Goal: Complete application form: Complete application form

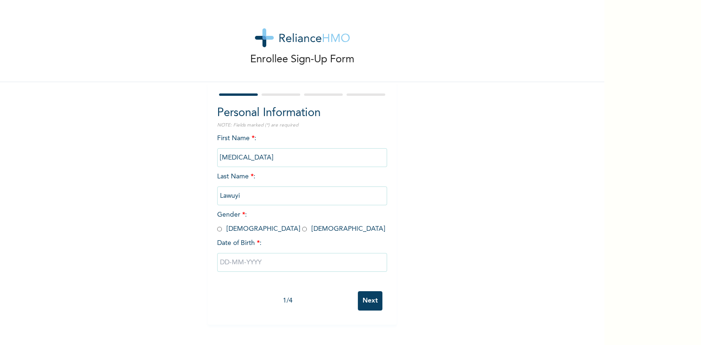
click at [327, 211] on div "First Name * : Tobi Last Name * : Lawuyi Gender * : Male Female Date of Birth *…" at bounding box center [302, 210] width 170 height 153
click at [337, 201] on input "Lawuyi" at bounding box center [302, 195] width 170 height 19
click at [288, 155] on input "Tobi" at bounding box center [302, 157] width 170 height 19
click at [345, 163] on input "Tobi" at bounding box center [302, 157] width 170 height 19
click at [349, 160] on input "Tobi" at bounding box center [302, 157] width 170 height 19
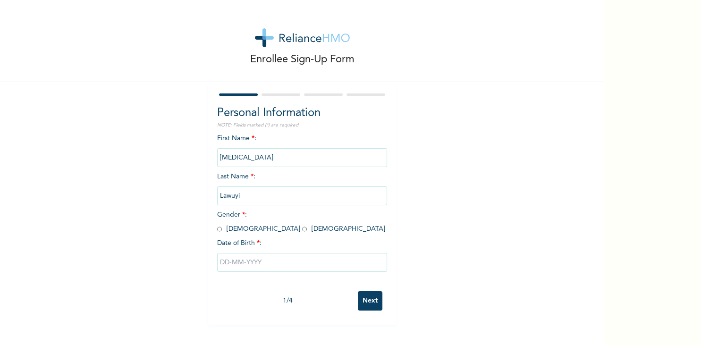
click at [340, 193] on input "Lawuyi" at bounding box center [302, 195] width 170 height 19
click at [268, 233] on div "First Name * : Tobi Last Name * : Lawuyi Gender * : Male Female Date of Birth *…" at bounding box center [302, 210] width 170 height 153
click at [302, 233] on input "radio" at bounding box center [304, 229] width 5 height 9
radio input "true"
click at [252, 266] on input "text" at bounding box center [302, 262] width 170 height 19
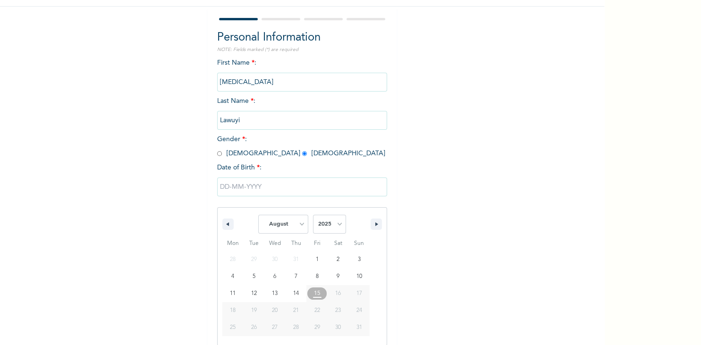
scroll to position [76, 0]
click at [258, 214] on select "January February March April May June July August September October November De…" at bounding box center [283, 223] width 50 height 19
click option "November" at bounding box center [0, 0] width 0 height 0
select select "7"
drag, startPoint x: 299, startPoint y: 228, endPoint x: 289, endPoint y: 228, distance: 10.4
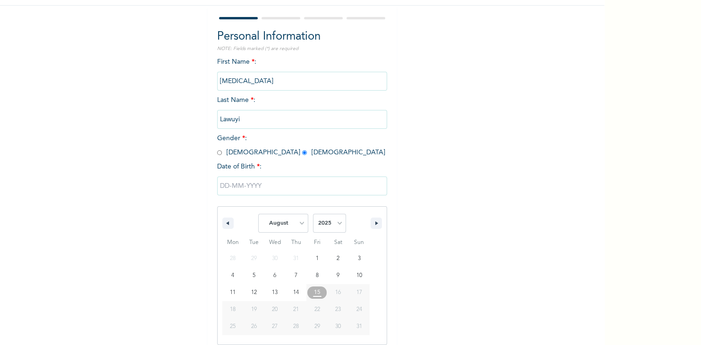
click at [289, 195] on input "text" at bounding box center [302, 186] width 170 height 19
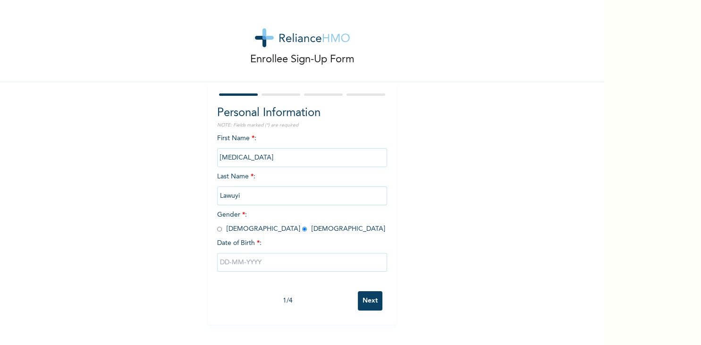
scroll to position [0, 0]
click at [289, 228] on div "First Name * : Tobi Last Name * : Lawuyi Gender * : Male Female Date of Birth *…" at bounding box center [302, 210] width 170 height 153
click at [273, 258] on input "text" at bounding box center [302, 262] width 170 height 19
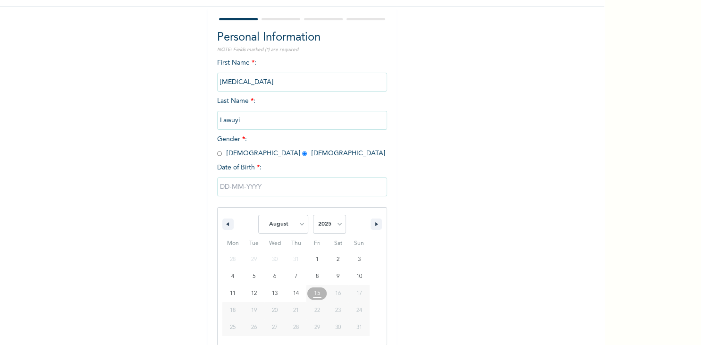
scroll to position [76, 0]
click at [258, 214] on select "January February March April May June July August September October November De…" at bounding box center [283, 223] width 50 height 19
click option "October" at bounding box center [0, 0] width 0 height 0
select select "7"
click at [313, 214] on select "2025 2024 2023 2022 2021 2020 2019 2018 2017 2016 2015 2014 2013 2012 2011 2010…" at bounding box center [329, 223] width 33 height 19
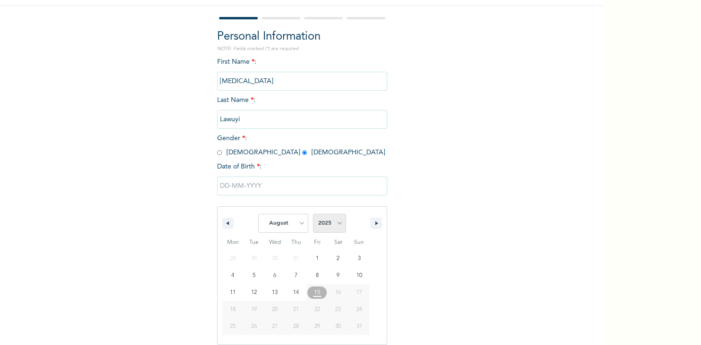
select select "1986"
click option "1986" at bounding box center [0, 0] width 0 height 0
click at [258, 214] on select "January February March April May June July August September October November De…" at bounding box center [283, 223] width 50 height 19
select select "9"
click option "October" at bounding box center [0, 0] width 0 height 0
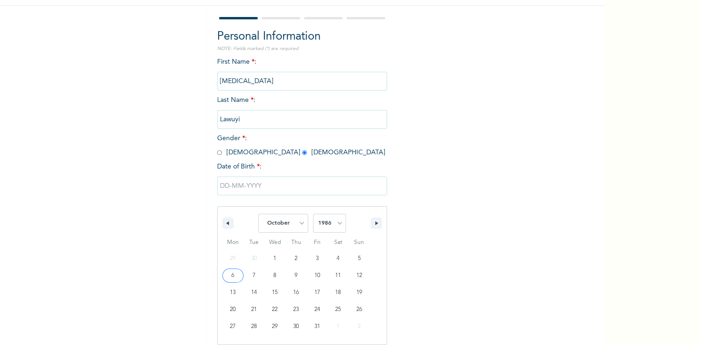
type input "10/06/1986"
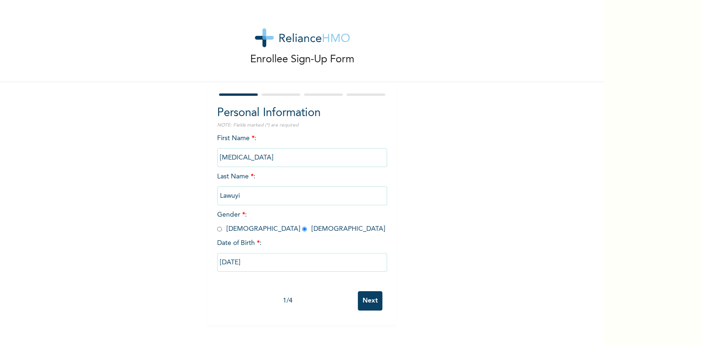
click at [406, 205] on div "Enrollee Sign-Up Form Personal Information NOTE: Fields marked (*) are required…" at bounding box center [302, 162] width 604 height 325
click at [370, 299] on input "Next" at bounding box center [370, 300] width 25 height 19
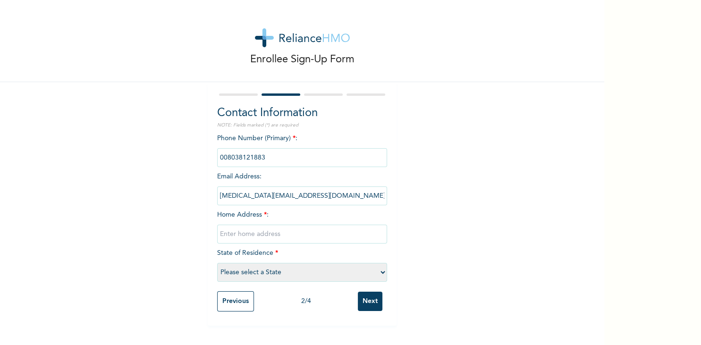
click at [285, 237] on input "text" at bounding box center [302, 234] width 170 height 19
click at [356, 235] on input "2, Oladeji Street, Basoruun" at bounding box center [302, 234] width 170 height 19
type input "2, Oladeji Street, Basorun, Ibadan"
click at [217, 263] on select "Please select a State Abia Abuja (FCT) Adamawa Akwa Ibom Anambra Bauchi Bayelsa…" at bounding box center [302, 272] width 170 height 19
select select "31"
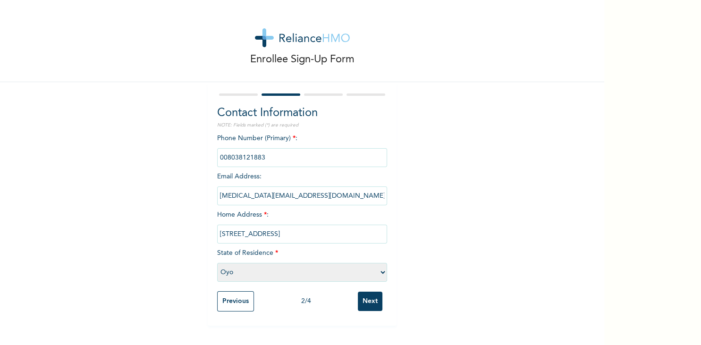
click option "Oyo" at bounding box center [0, 0] width 0 height 0
click at [370, 303] on input "Next" at bounding box center [370, 301] width 25 height 19
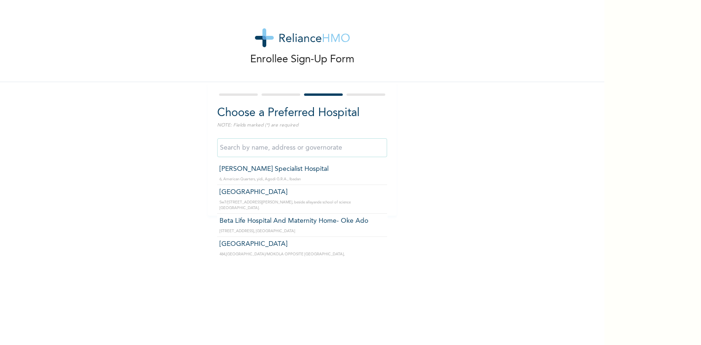
click at [289, 152] on input "text" at bounding box center [302, 147] width 170 height 19
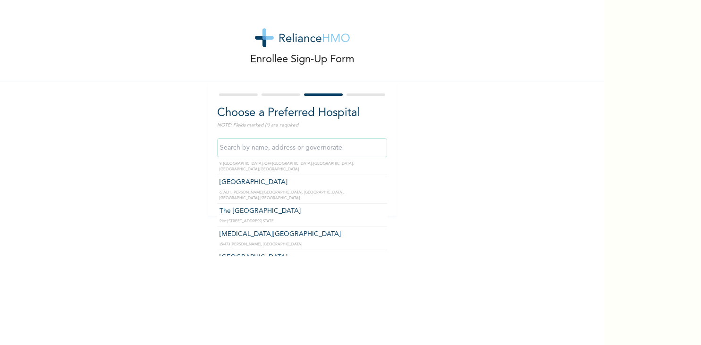
scroll to position [243, 0]
type input "The [GEOGRAPHIC_DATA]"
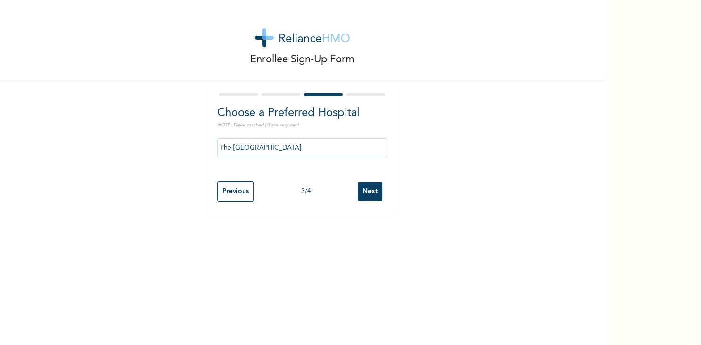
click at [371, 189] on input "Next" at bounding box center [370, 191] width 25 height 19
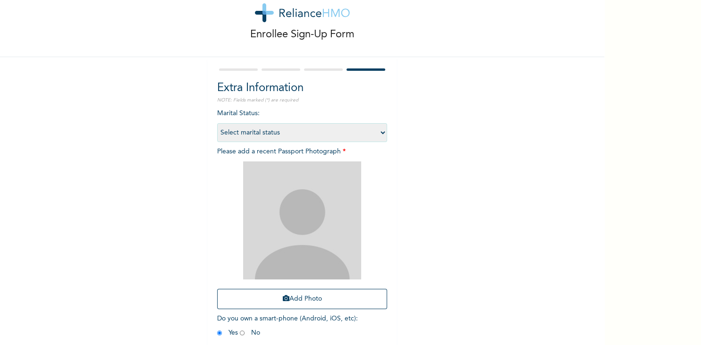
scroll to position [26, 0]
click at [380, 130] on select "Select marital status Single Married Divorced Widow/Widower" at bounding box center [302, 131] width 170 height 19
select select "2"
click option "Married" at bounding box center [0, 0] width 0 height 0
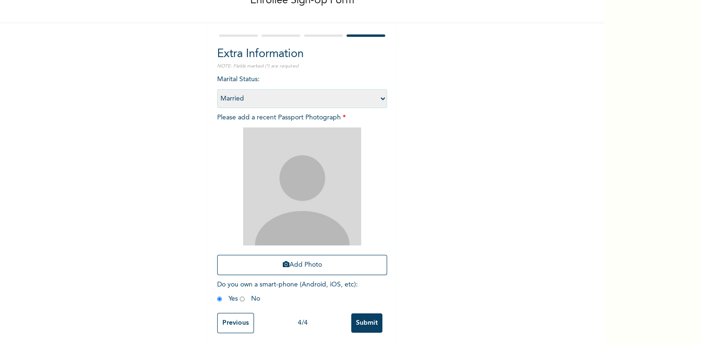
scroll to position [60, 0]
click at [550, 211] on div "Enrollee Sign-Up Form Extra Information NOTE: Fields marked (*) are required Ma…" at bounding box center [302, 143] width 604 height 406
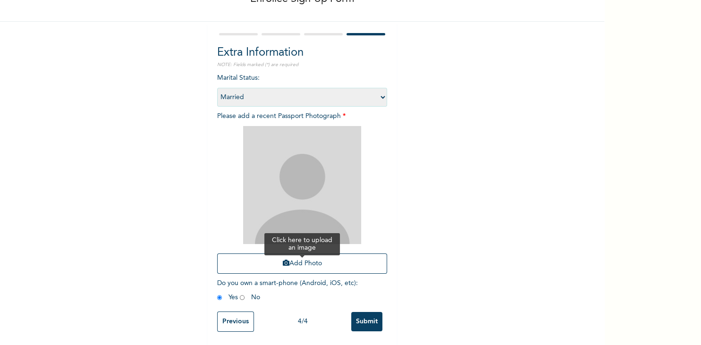
click at [321, 256] on button "Add Photo" at bounding box center [302, 264] width 170 height 20
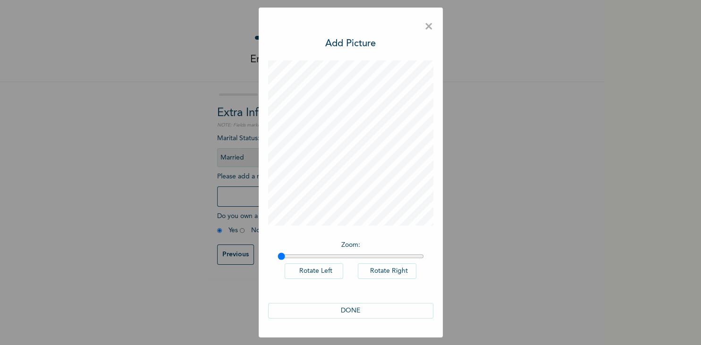
scroll to position [0, 0]
click at [357, 316] on button "DONE" at bounding box center [350, 311] width 165 height 16
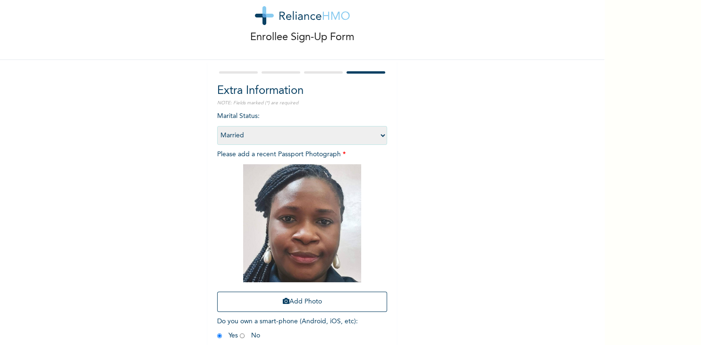
scroll to position [60, 0]
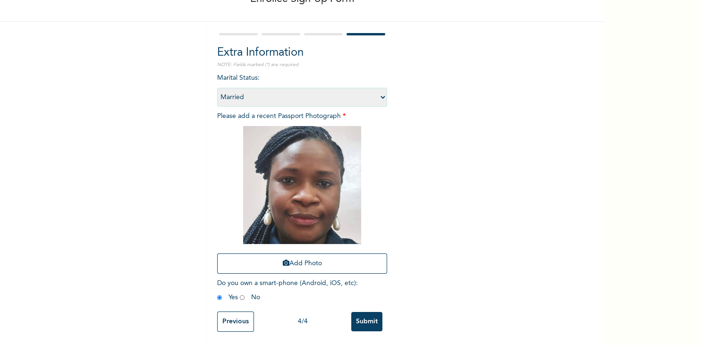
click at [371, 327] on input "Submit" at bounding box center [366, 321] width 31 height 19
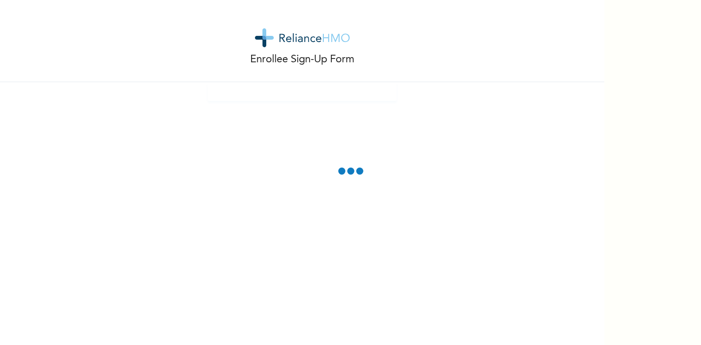
scroll to position [0, 0]
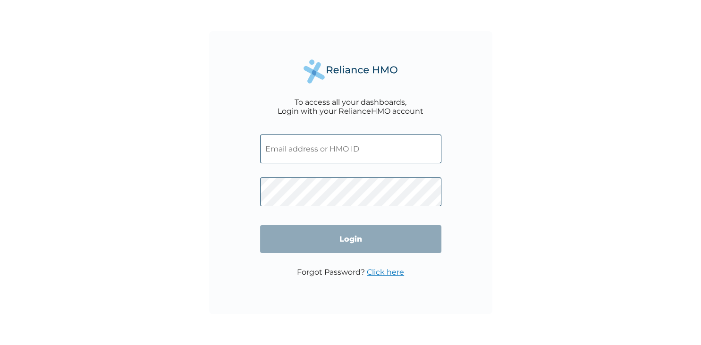
click at [287, 152] on input "text" at bounding box center [350, 149] width 181 height 29
paste input "HHU/10001/A"
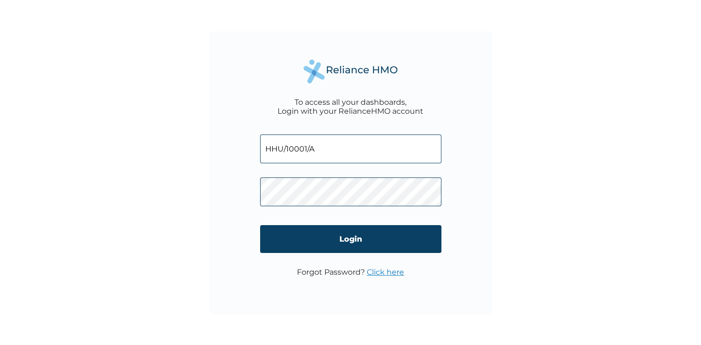
type input "HHU/10001/A"
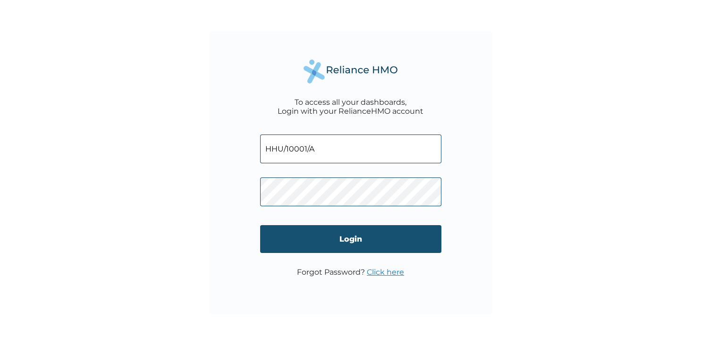
click at [322, 237] on input "Login" at bounding box center [350, 239] width 181 height 28
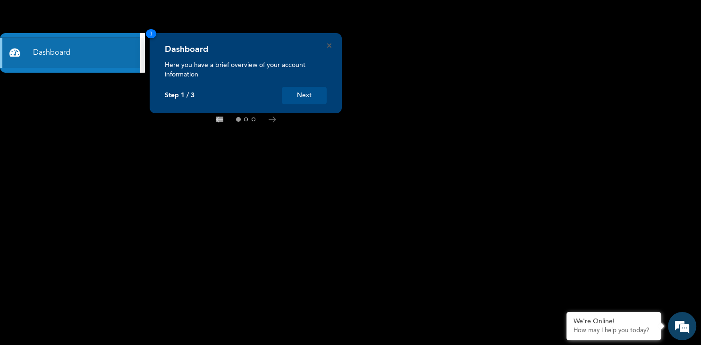
click at [306, 90] on button "Next" at bounding box center [304, 95] width 45 height 17
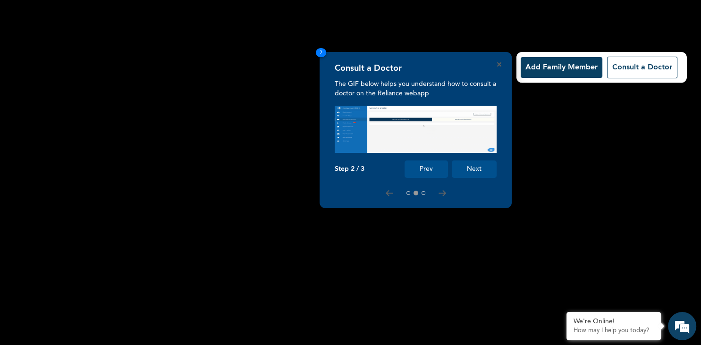
click at [471, 165] on button "Next" at bounding box center [474, 169] width 45 height 17
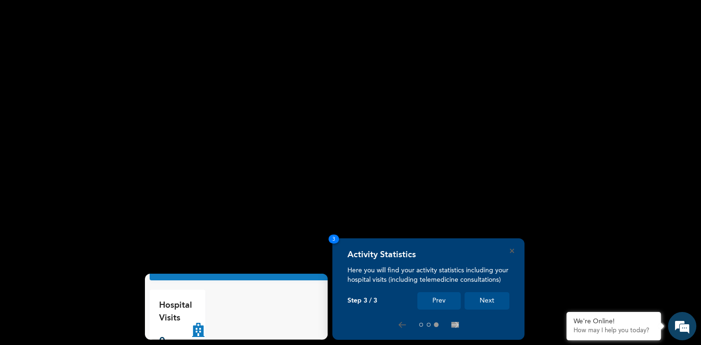
click at [428, 302] on button "Prev" at bounding box center [438, 300] width 43 height 17
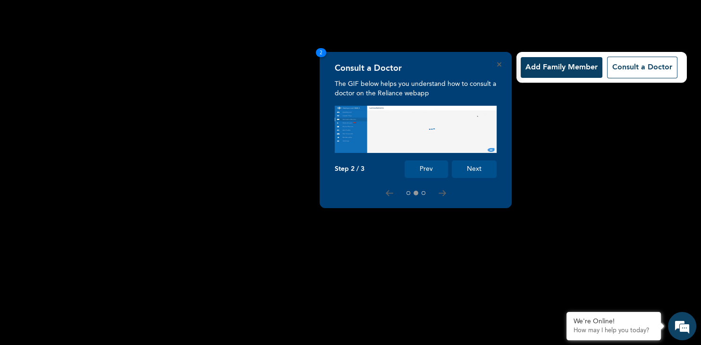
click at [548, 66] on button "Add Family Member" at bounding box center [562, 67] width 82 height 21
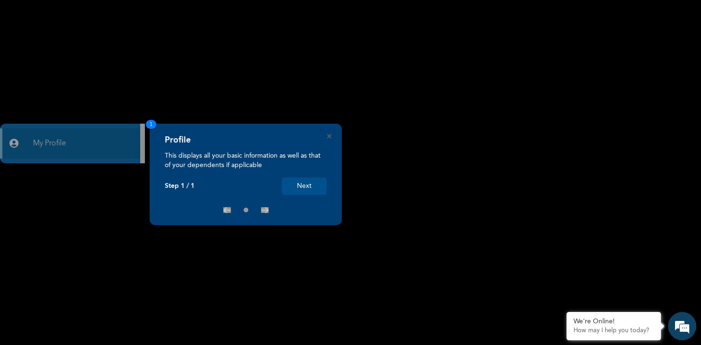
click at [312, 190] on button "Next" at bounding box center [304, 186] width 45 height 17
